Goal: Transaction & Acquisition: Purchase product/service

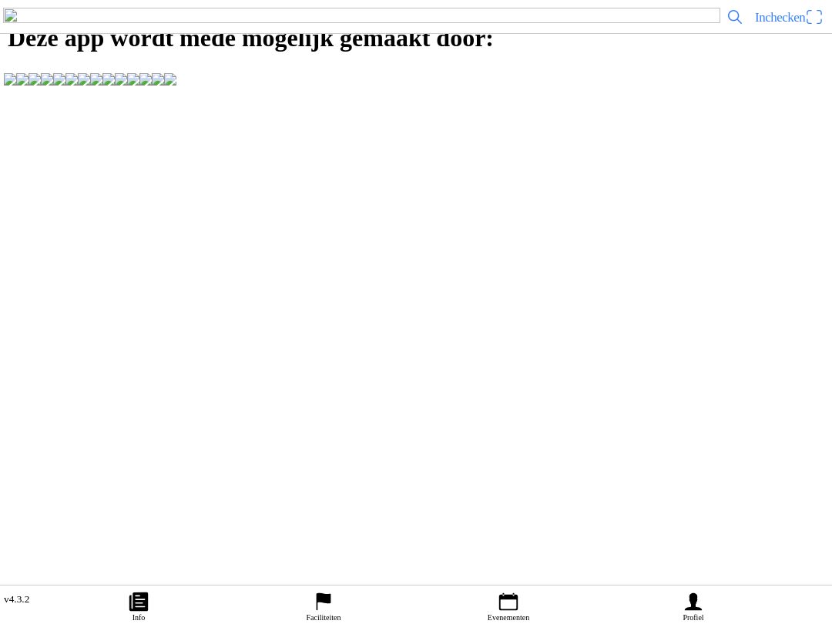
click at [526, 619] on ion-label "Evenementen" at bounding box center [509, 617] width 42 height 8
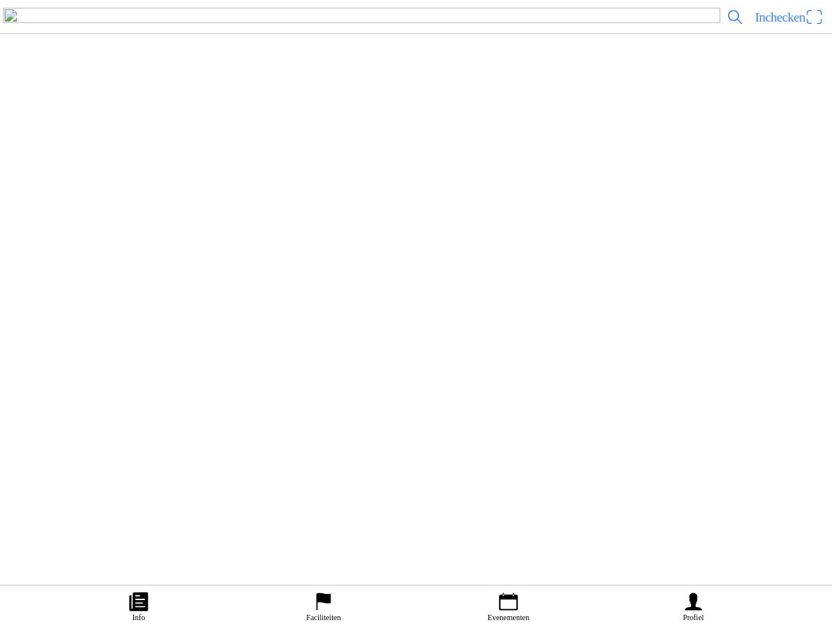
click at [526, 619] on ion-label "Evenementen" at bounding box center [509, 617] width 42 height 8
click at [501, 270] on div "[DATE] 15:00 VAMAC Vrijetraining Woensdag VAMAC Varsseveld" at bounding box center [447, 238] width 758 height 62
click at [73, 332] on span "Ticket kopen" at bounding box center [42, 321] width 62 height 21
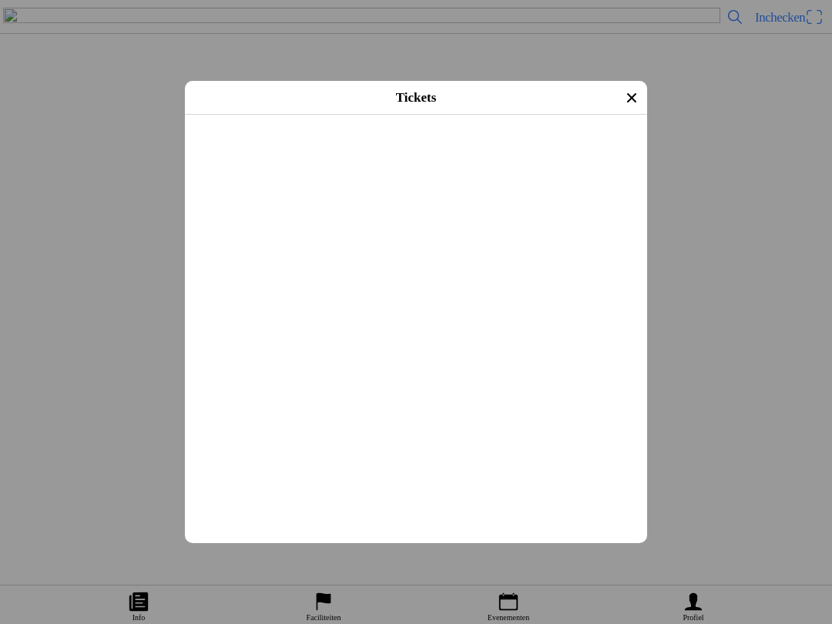
scroll to position [320, 0]
click at [630, 236] on button "button" at bounding box center [422, 216] width 450 height 40
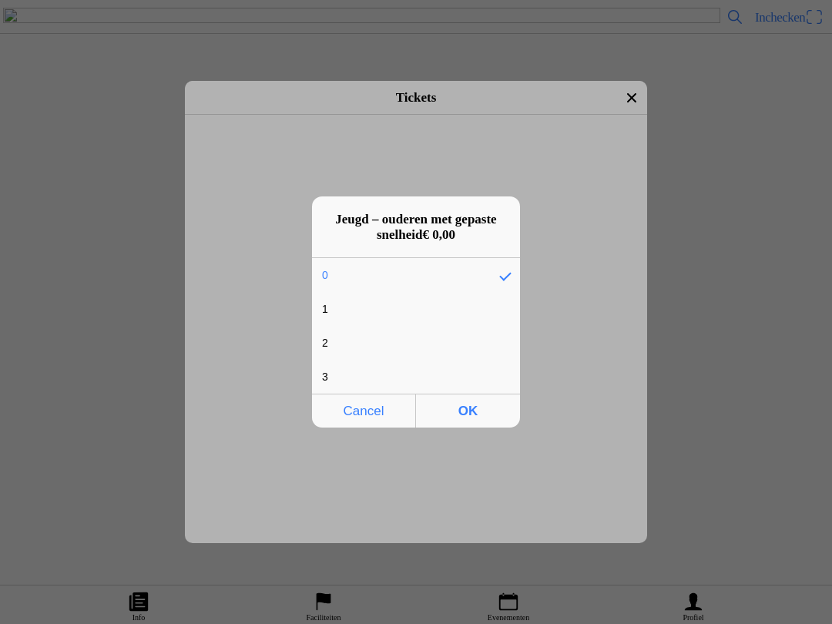
click at [455, 309] on div "1" at bounding box center [404, 309] width 185 height 32
click at [475, 405] on span "OK" at bounding box center [468, 411] width 95 height 32
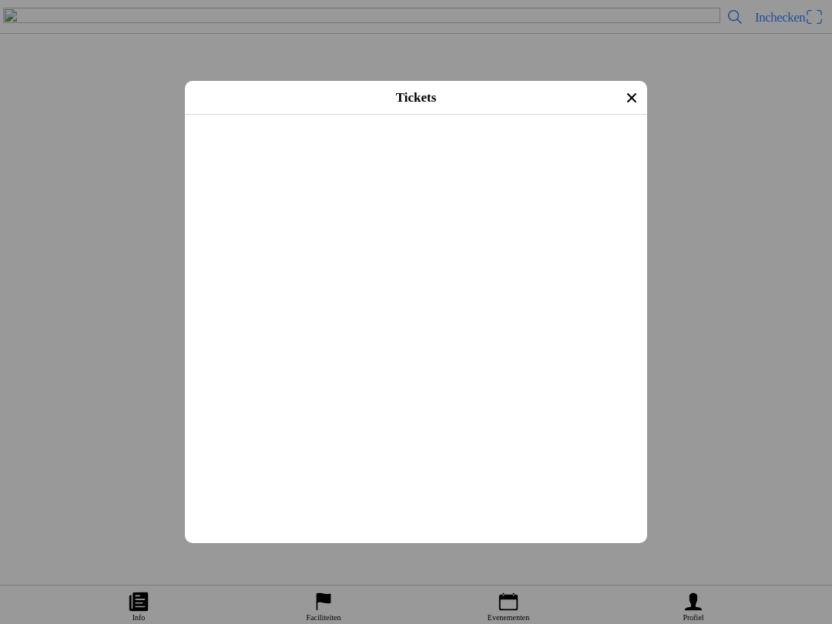
scroll to position [371, 0]
click at [361, 458] on span "Afrekenen" at bounding box center [416, 440] width 434 height 35
